Goal: Information Seeking & Learning: Learn about a topic

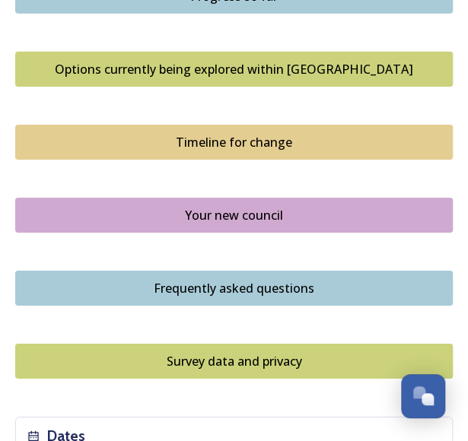
scroll to position [1160, 0]
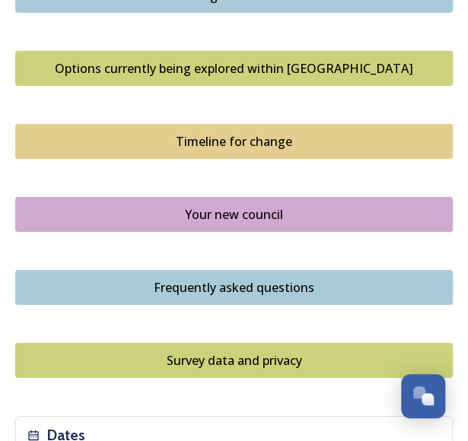
click at [335, 215] on div "Your new council" at bounding box center [234, 214] width 421 height 18
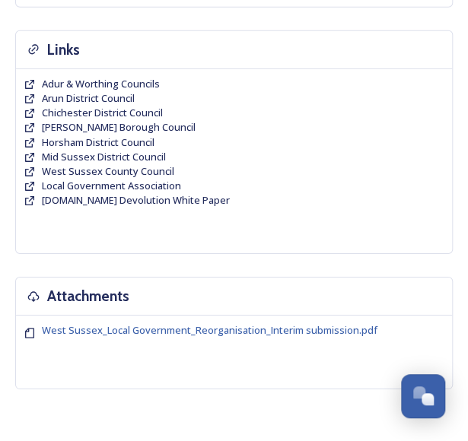
scroll to position [1239, 0]
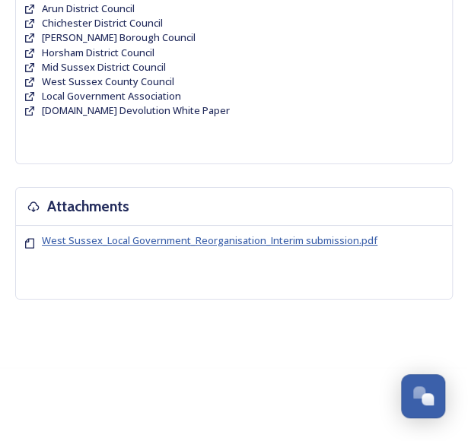
click at [320, 240] on span "West Sussex_Local Government_Reorganisation_Interim submission.pdf" at bounding box center [210, 241] width 336 height 14
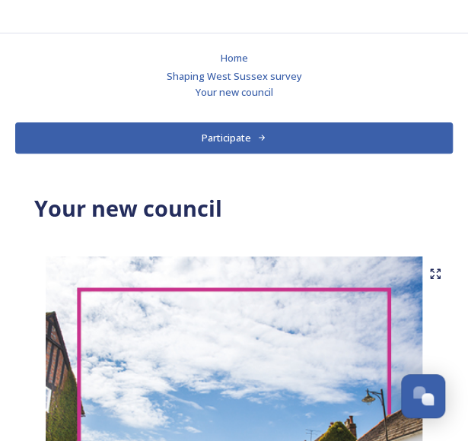
scroll to position [0, 0]
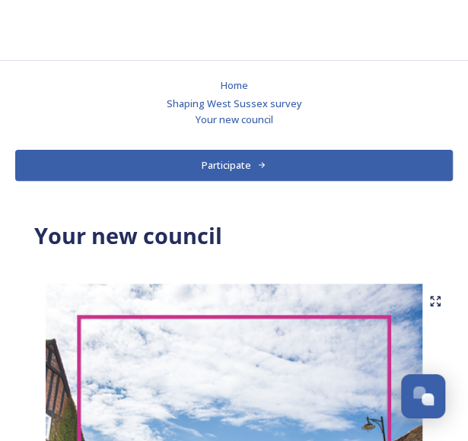
click at [337, 164] on button "Participate" at bounding box center [234, 165] width 438 height 31
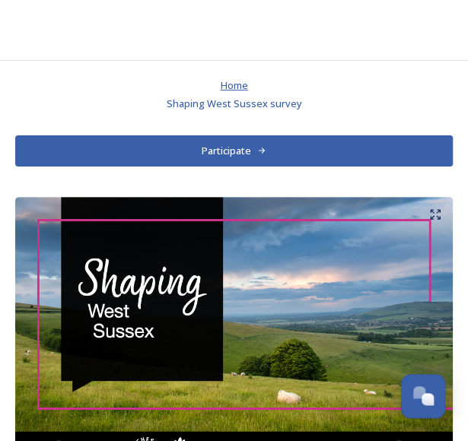
click at [231, 84] on span "Home" at bounding box center [234, 85] width 27 height 14
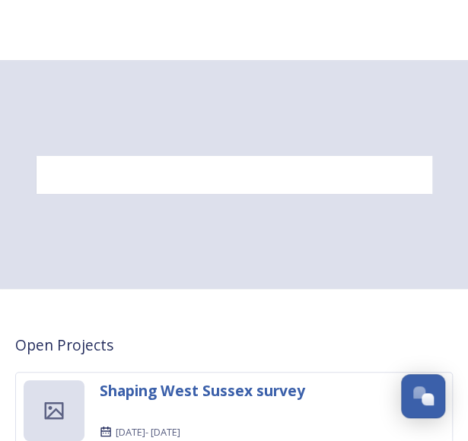
click at [211, 386] on strong "Shaping West Sussex survey" at bounding box center [202, 391] width 205 height 21
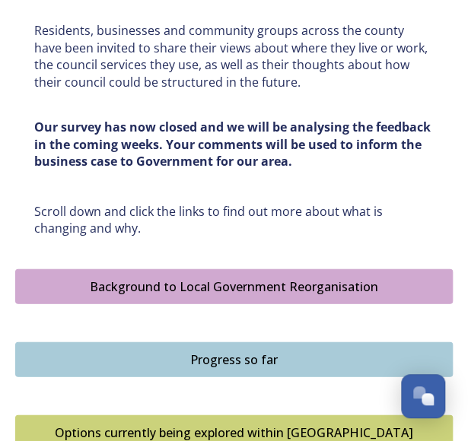
scroll to position [793, 0]
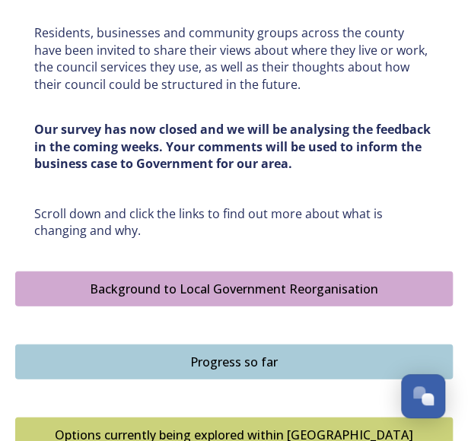
click at [279, 282] on div "Background to Local Government Reorganisation" at bounding box center [234, 289] width 421 height 18
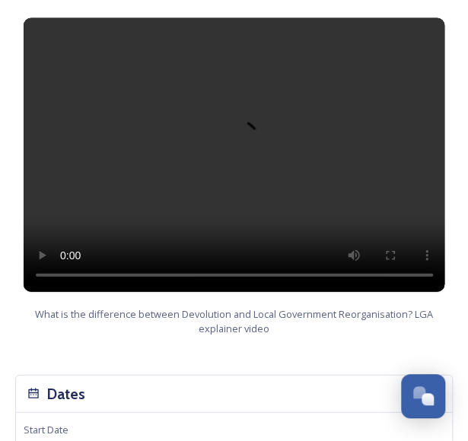
scroll to position [2175, 0]
